Goal: Information Seeking & Learning: Understand process/instructions

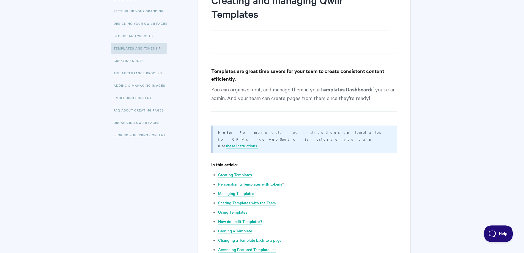
scroll to position [110, 0]
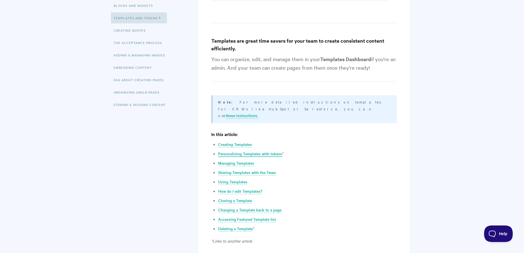
click at [264, 151] on link "Personalizing Templates with tokens" at bounding box center [250, 154] width 64 height 6
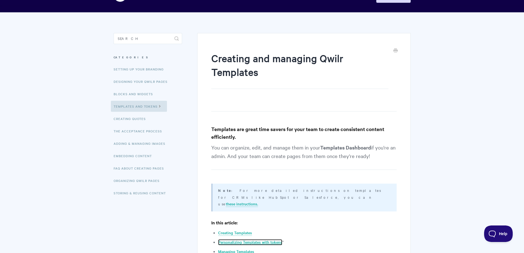
scroll to position [0, 0]
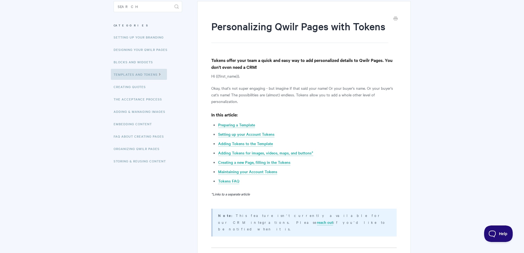
scroll to position [55, 0]
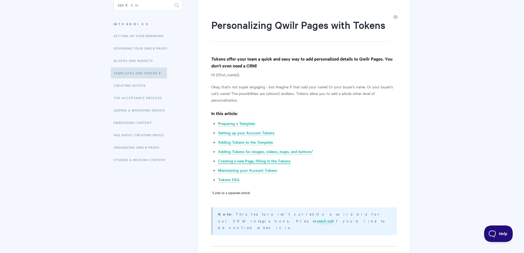
click at [278, 160] on link "Creating a new Page, filling in the Tokens" at bounding box center [254, 161] width 72 height 6
